Goal: Task Accomplishment & Management: Manage account settings

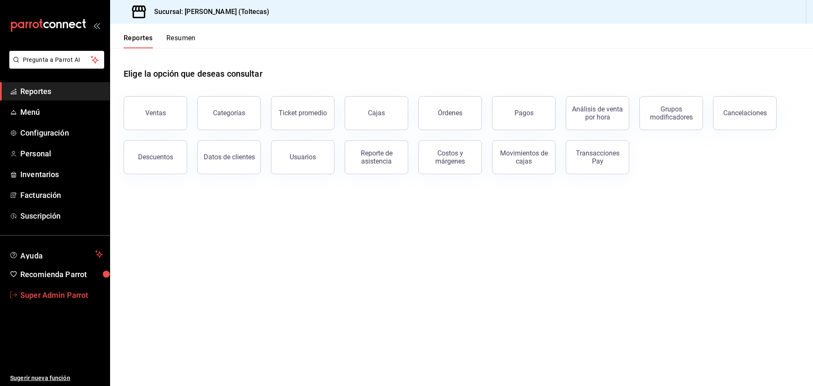
click at [51, 298] on span "Super Admin Parrot" at bounding box center [61, 294] width 83 height 11
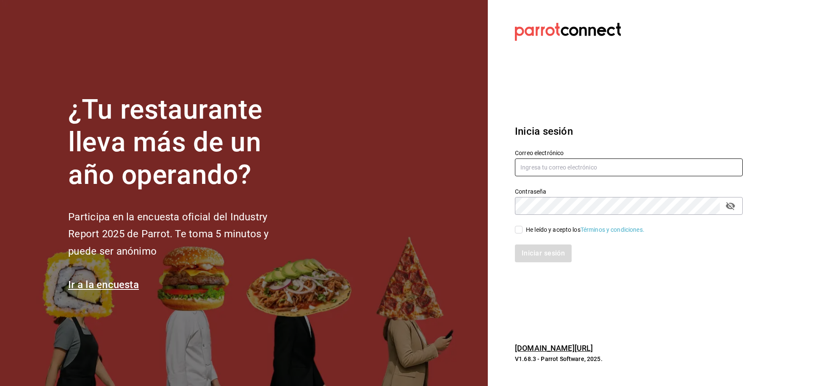
type input "aliadosgourmet@toltecas.com"
click at [667, 163] on input "aliadosgourmet@toltecas.com" at bounding box center [629, 167] width 228 height 18
paste input "147334"
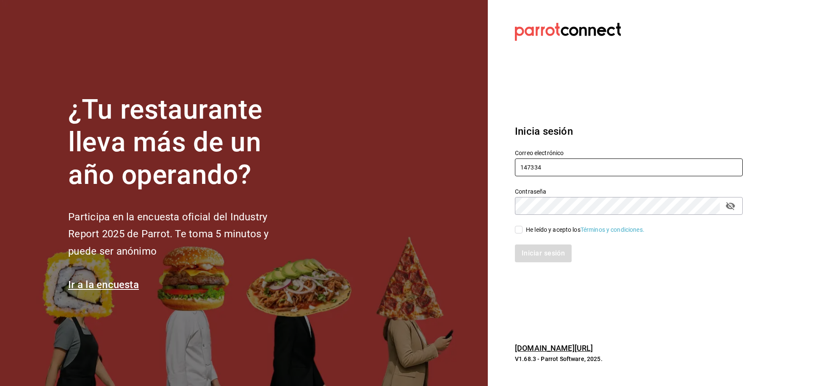
click at [560, 161] on input "147334" at bounding box center [629, 167] width 228 height 18
paste input "saladedesquite@coacalco.com"
type input "saladedesquite@coacalco.com"
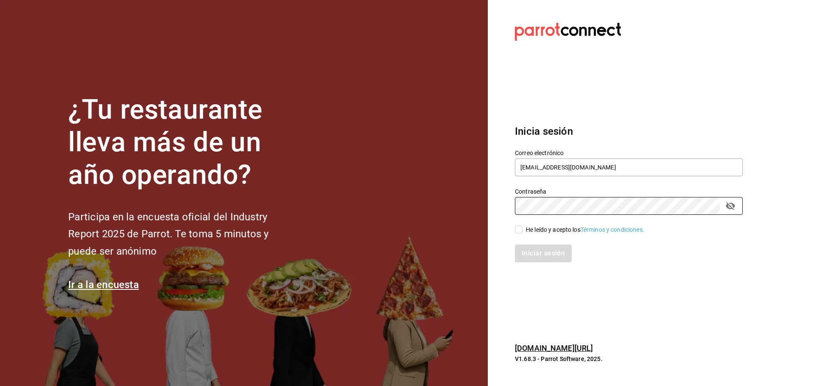
click at [518, 227] on input "He leído y acepto los Términos y condiciones." at bounding box center [519, 230] width 8 height 8
checkbox input "true"
click at [539, 249] on button "Iniciar sesión" at bounding box center [544, 253] width 58 height 18
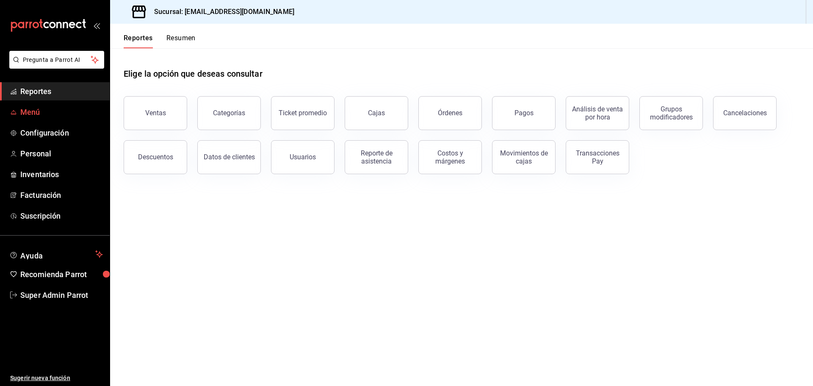
click at [50, 117] on span "Menú" at bounding box center [61, 111] width 83 height 11
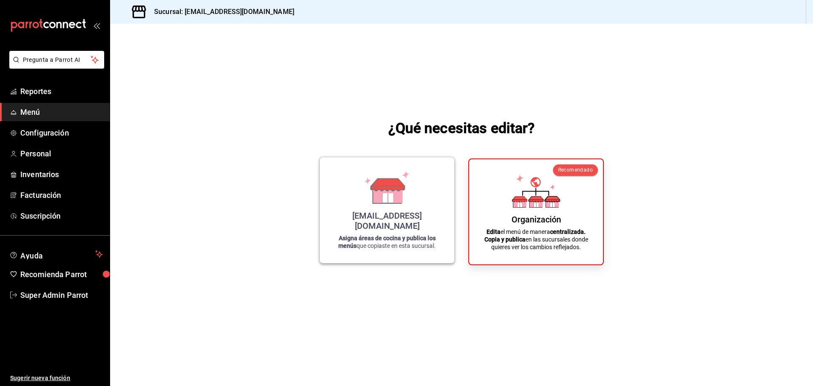
click at [392, 250] on div "saladedesquite@coacalco.com Asigna áreas de cocina y publica los menús que copi…" at bounding box center [387, 210] width 114 height 92
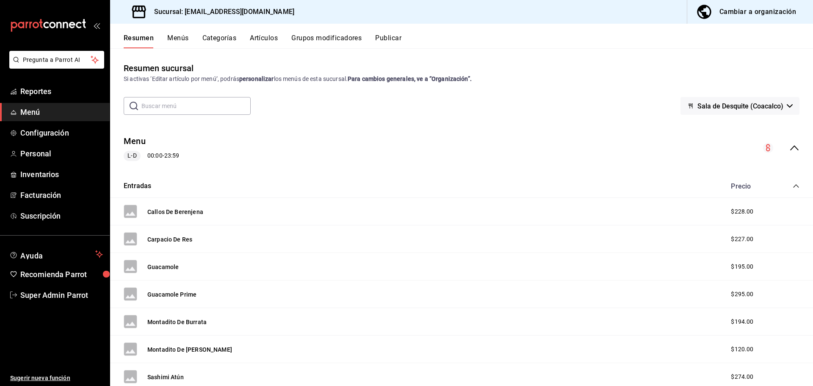
click at [207, 108] on input "text" at bounding box center [195, 105] width 109 height 17
paste input "CP batanllones 10"
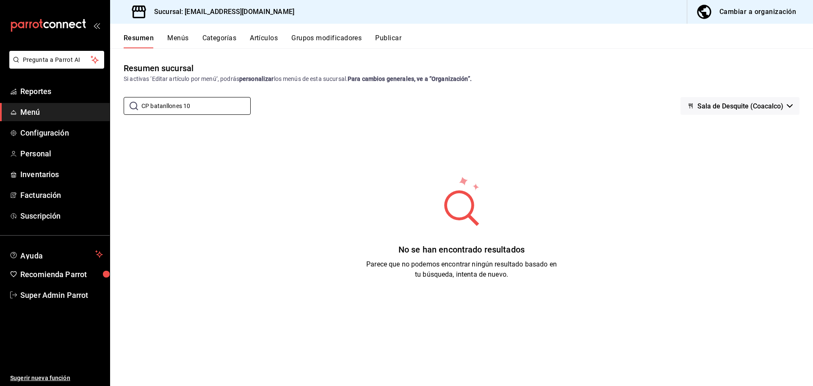
type input "CP batanllones 10"
click at [253, 37] on button "Artículos" at bounding box center [264, 41] width 28 height 14
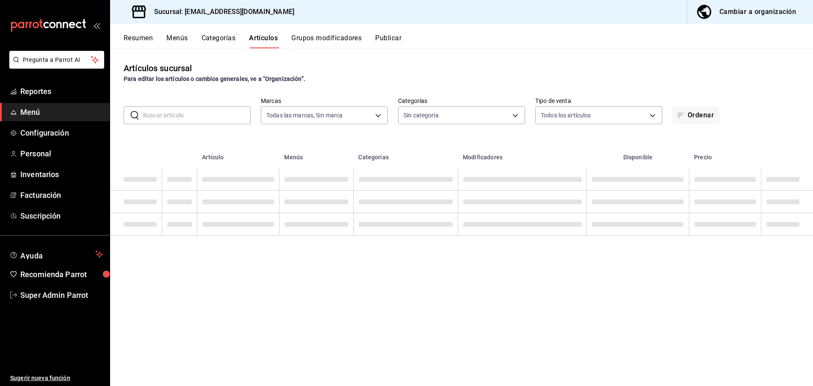
type input "62a8501e-83aa-44fc-a14d-b1e4ad847988"
type input "21475e18-6b76-4e25-86e8-f9565ca30054,166245bc-2b74-42f2-a05b-673d3d312478,71ed7…"
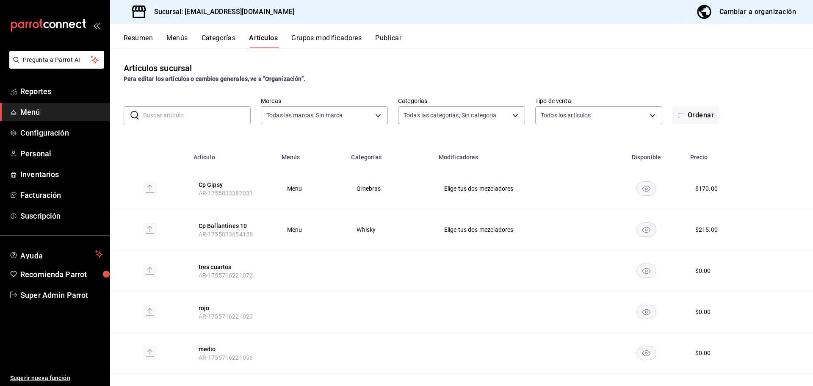
click at [177, 115] on input "text" at bounding box center [197, 115] width 108 height 17
paste input "CP batanllones 10"
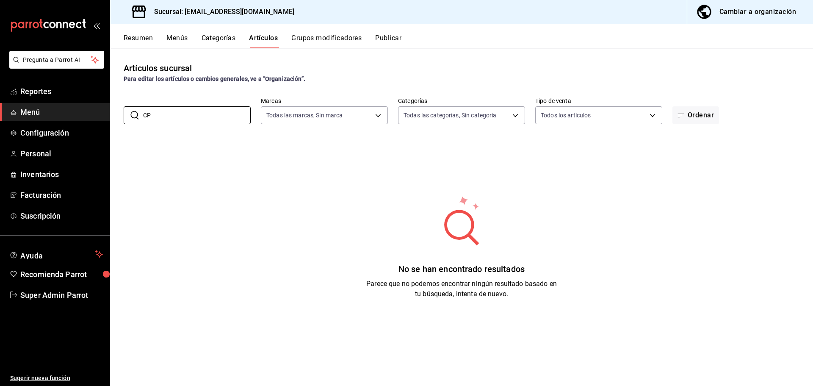
type input "CP"
click at [326, 49] on div "Artículos sucursal Para editar los artículos o cambios generales, ve a “Organiz…" at bounding box center [461, 216] width 703 height 337
click at [326, 45] on button "Grupos modificadores" at bounding box center [326, 41] width 70 height 14
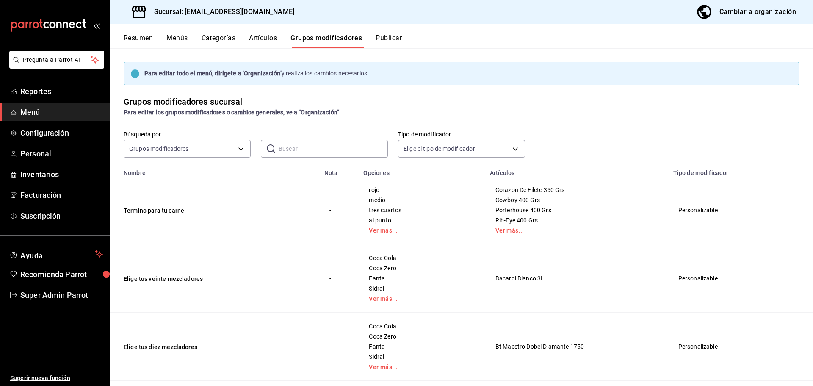
click at [231, 41] on button "Categorías" at bounding box center [219, 41] width 34 height 14
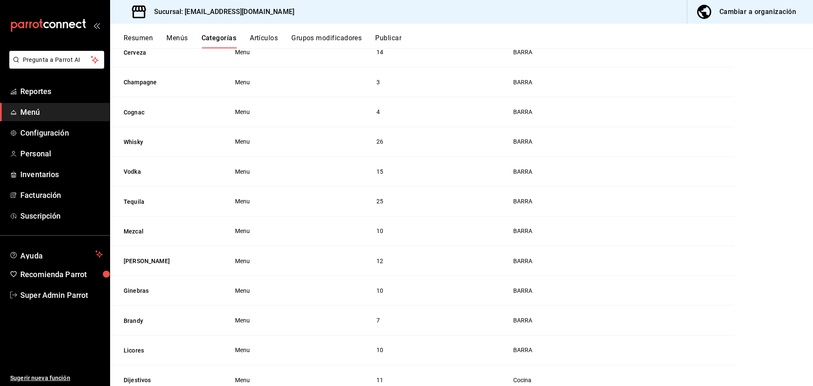
scroll to position [356, 0]
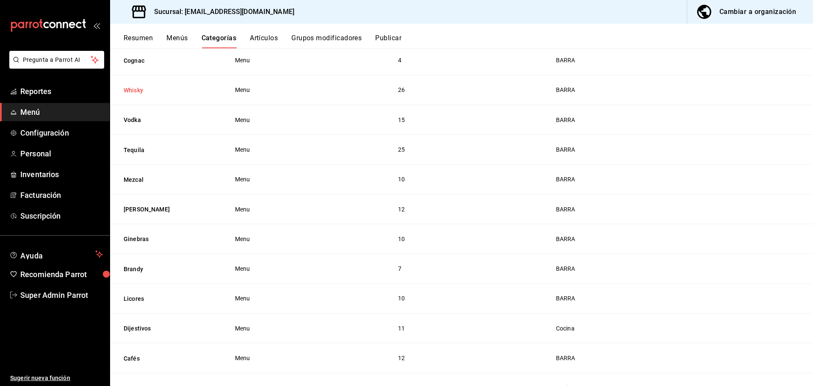
click at [134, 87] on button "Whisky" at bounding box center [166, 90] width 85 height 8
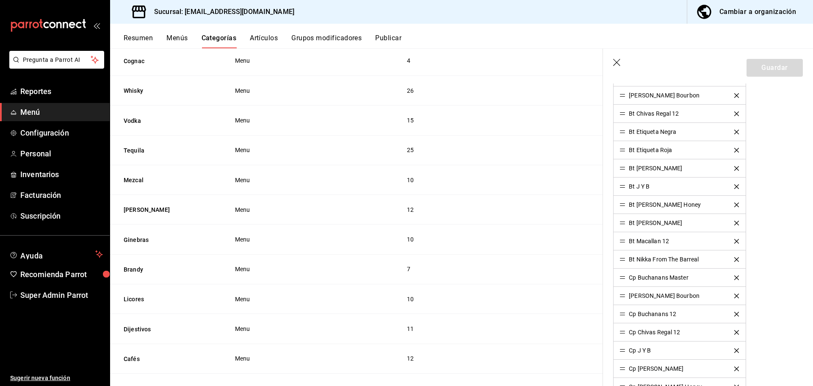
scroll to position [400, 0]
click at [723, 10] on div "Cambiar a organización" at bounding box center [757, 12] width 77 height 12
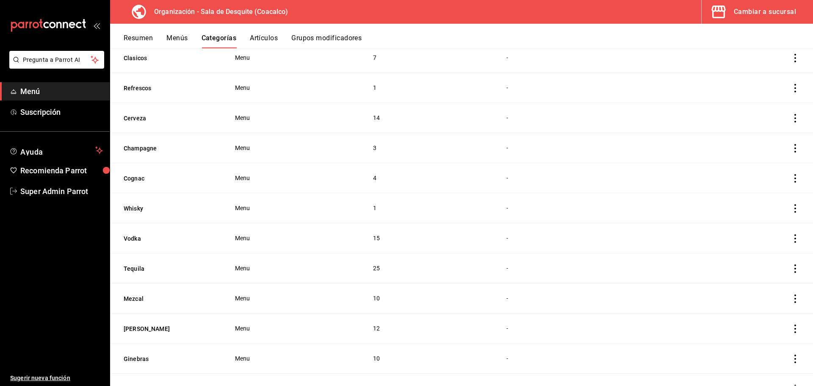
scroll to position [169, 0]
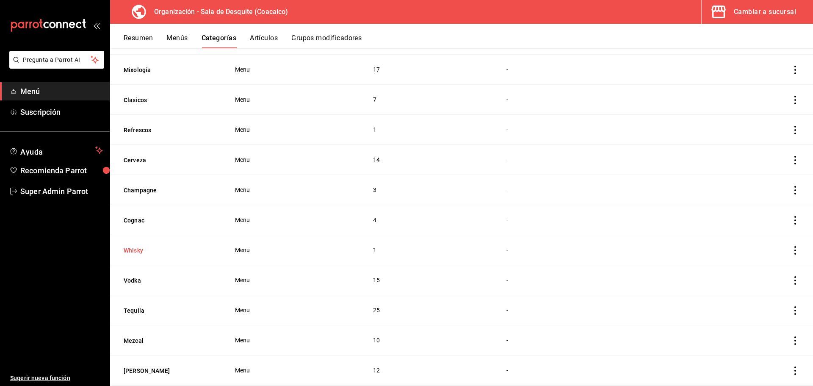
click at [137, 252] on button "Whisky" at bounding box center [166, 250] width 85 height 8
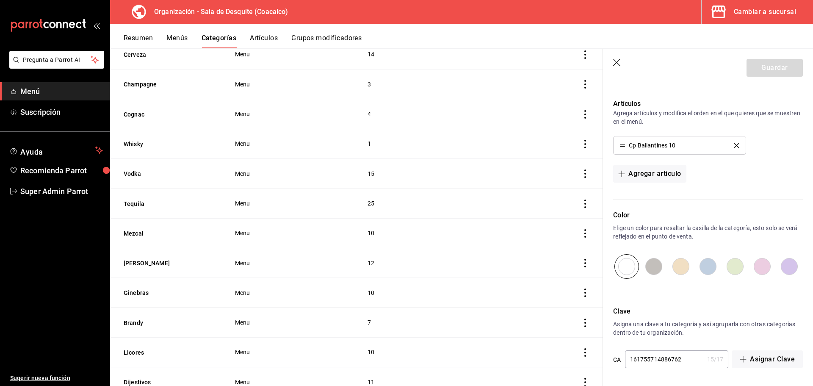
scroll to position [423, 0]
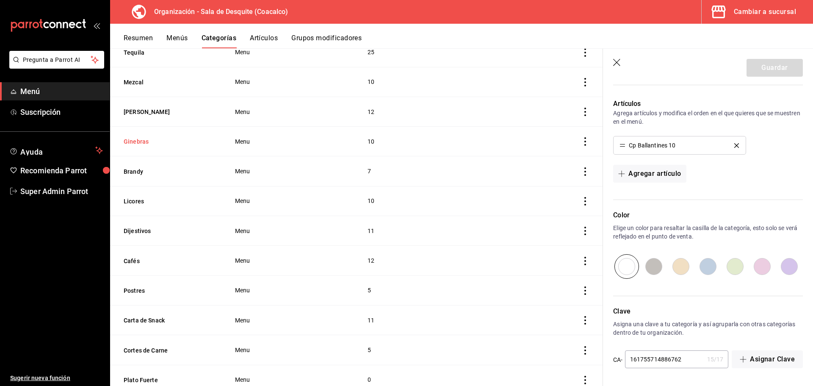
click at [147, 137] on button "Ginebras" at bounding box center [166, 141] width 85 height 8
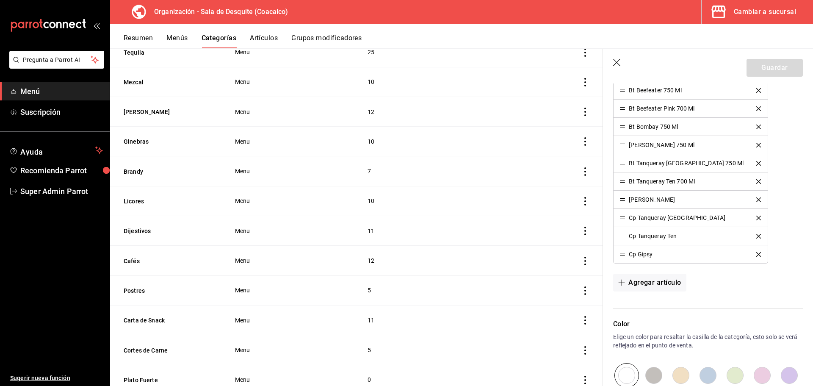
scroll to position [363, 0]
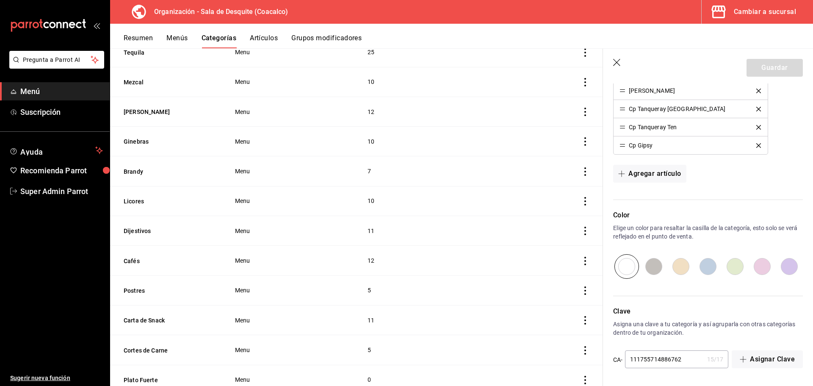
click at [617, 69] on header "Guardar" at bounding box center [708, 66] width 210 height 35
click at [616, 63] on icon "button" at bounding box center [617, 63] width 8 height 8
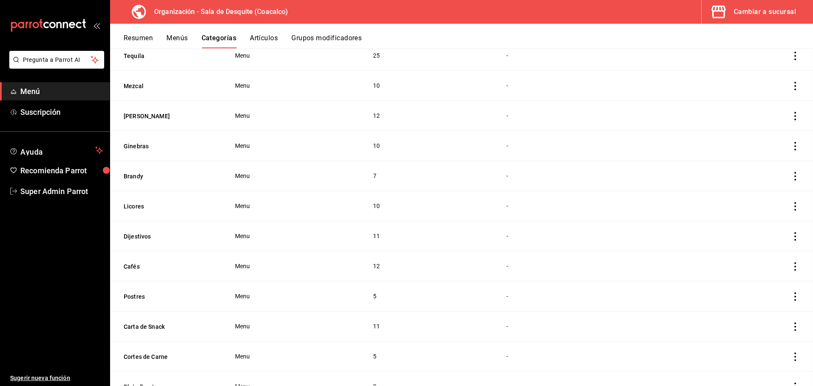
scroll to position [431, 0]
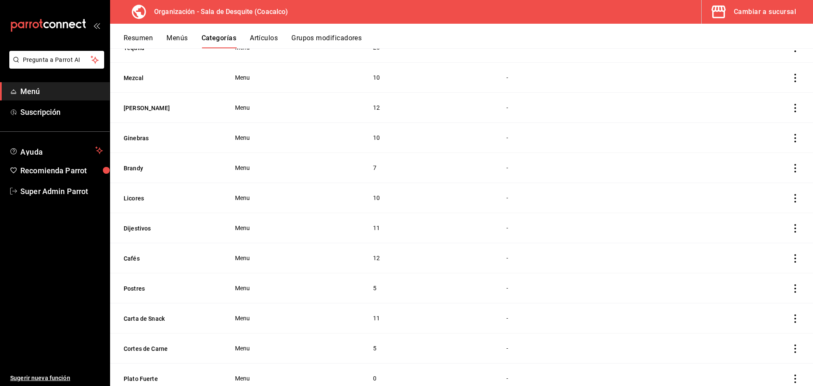
click at [762, 18] on button "Cambiar a sucursal" at bounding box center [753, 12] width 105 height 24
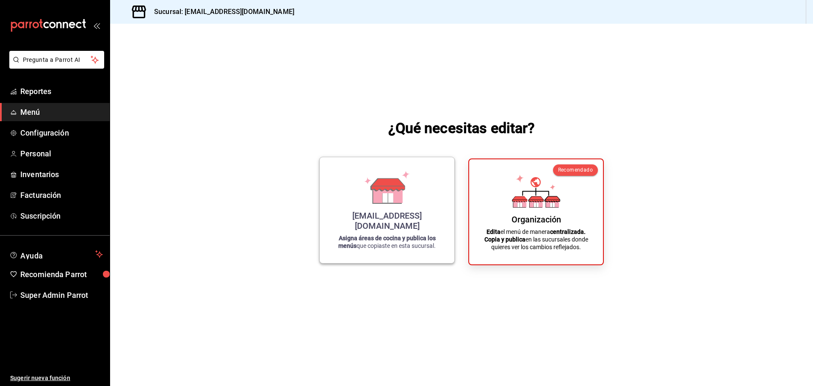
click at [373, 191] on icon at bounding box center [387, 184] width 33 height 12
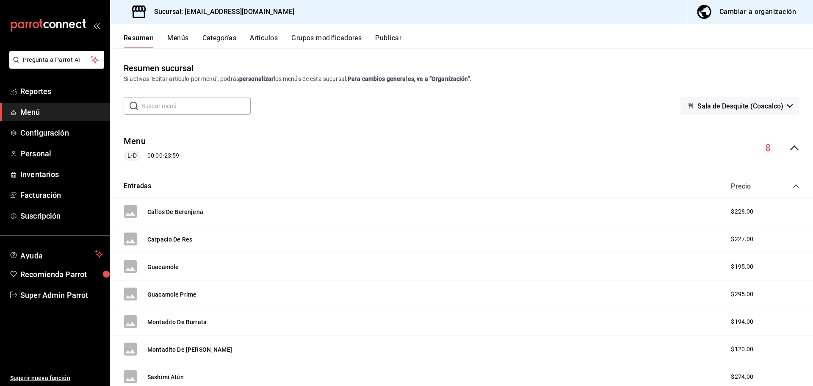
click at [268, 42] on button "Artículos" at bounding box center [264, 41] width 28 height 14
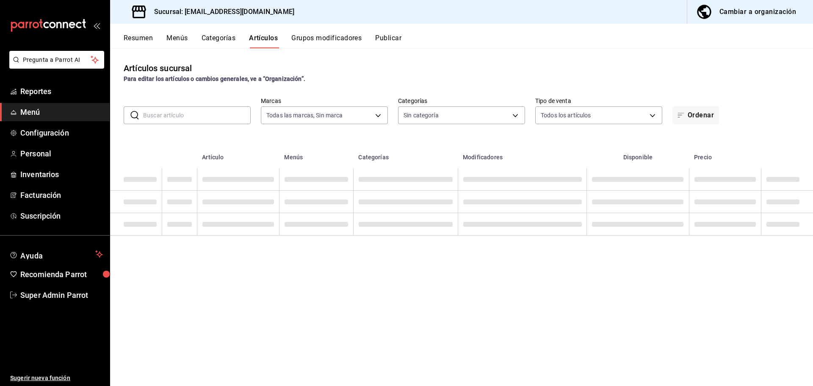
type input "62a8501e-83aa-44fc-a14d-b1e4ad847988"
type input "21475e18-6b76-4e25-86e8-f9565ca30054,166245bc-2b74-42f2-a05b-673d3d312478,71ed7…"
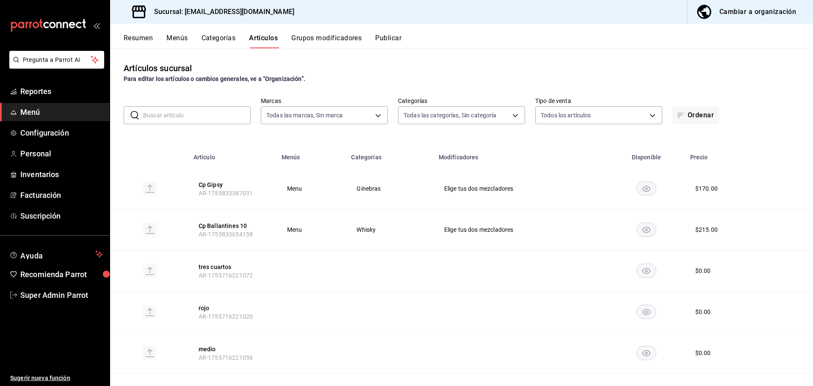
click at [188, 122] on input "text" at bounding box center [197, 115] width 108 height 17
type input "cp"
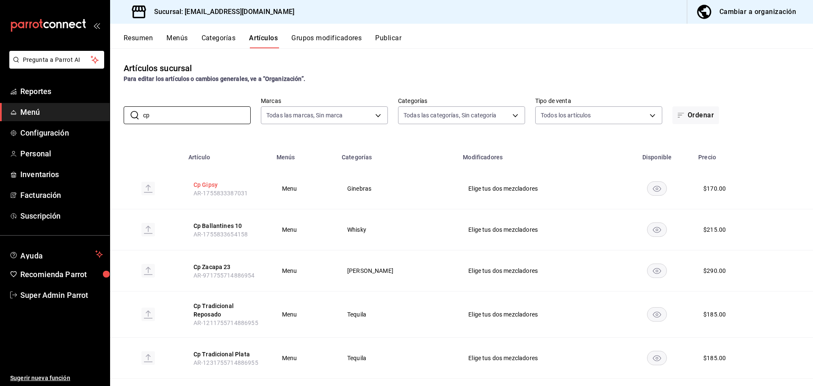
click at [201, 181] on button "Cp Gipsy" at bounding box center [227, 184] width 68 height 8
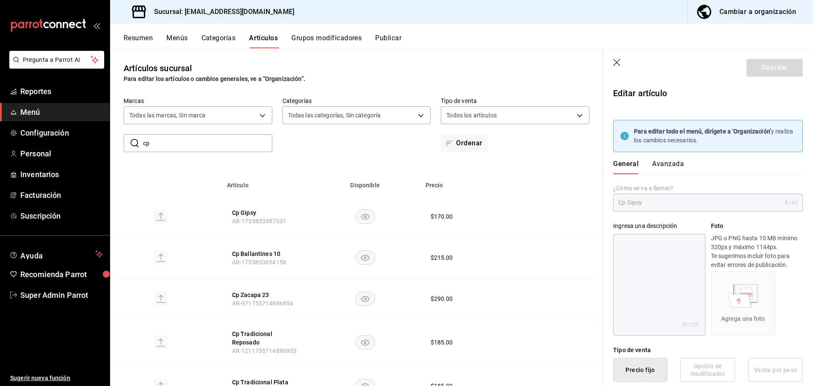
click at [664, 165] on button "Avanzada" at bounding box center [668, 167] width 32 height 14
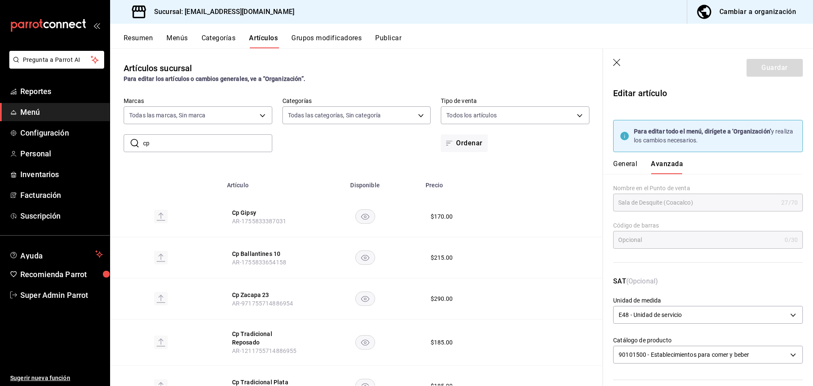
click at [633, 167] on button "General" at bounding box center [625, 167] width 24 height 14
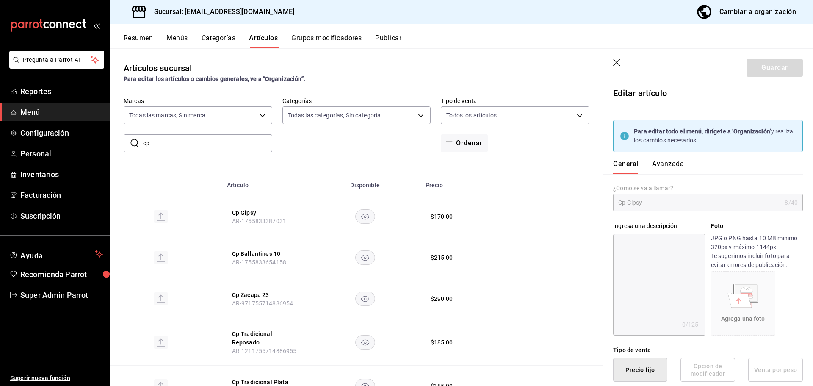
click at [618, 64] on icon "button" at bounding box center [617, 63] width 8 height 8
